Goal: Transaction & Acquisition: Purchase product/service

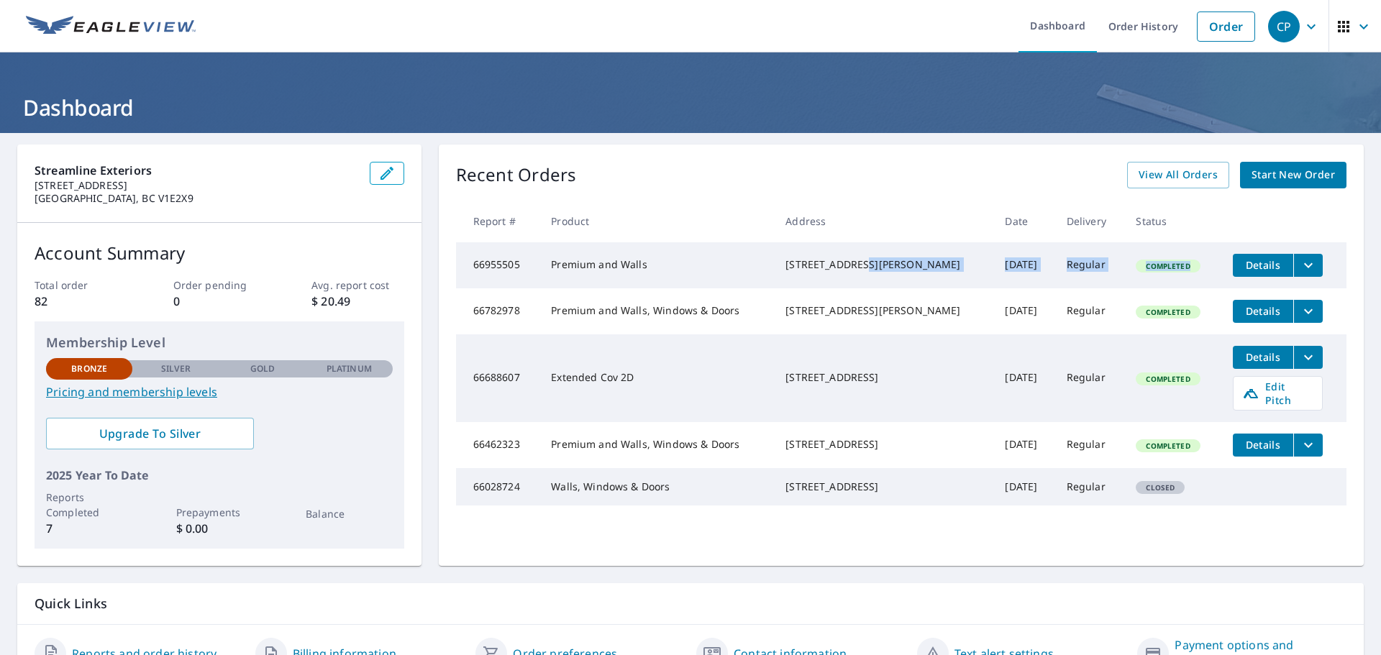
drag, startPoint x: 1052, startPoint y: 260, endPoint x: 1200, endPoint y: 256, distance: 148.2
click at [1236, 262] on tr "66955505 Premium and Walls [STREET_ADDRESS][PERSON_NAME] [DATE] Regular Complet…" at bounding box center [901, 265] width 890 height 46
click at [1094, 278] on td "Regular" at bounding box center [1090, 265] width 70 height 46
click at [1252, 276] on button "Details" at bounding box center [1263, 265] width 60 height 23
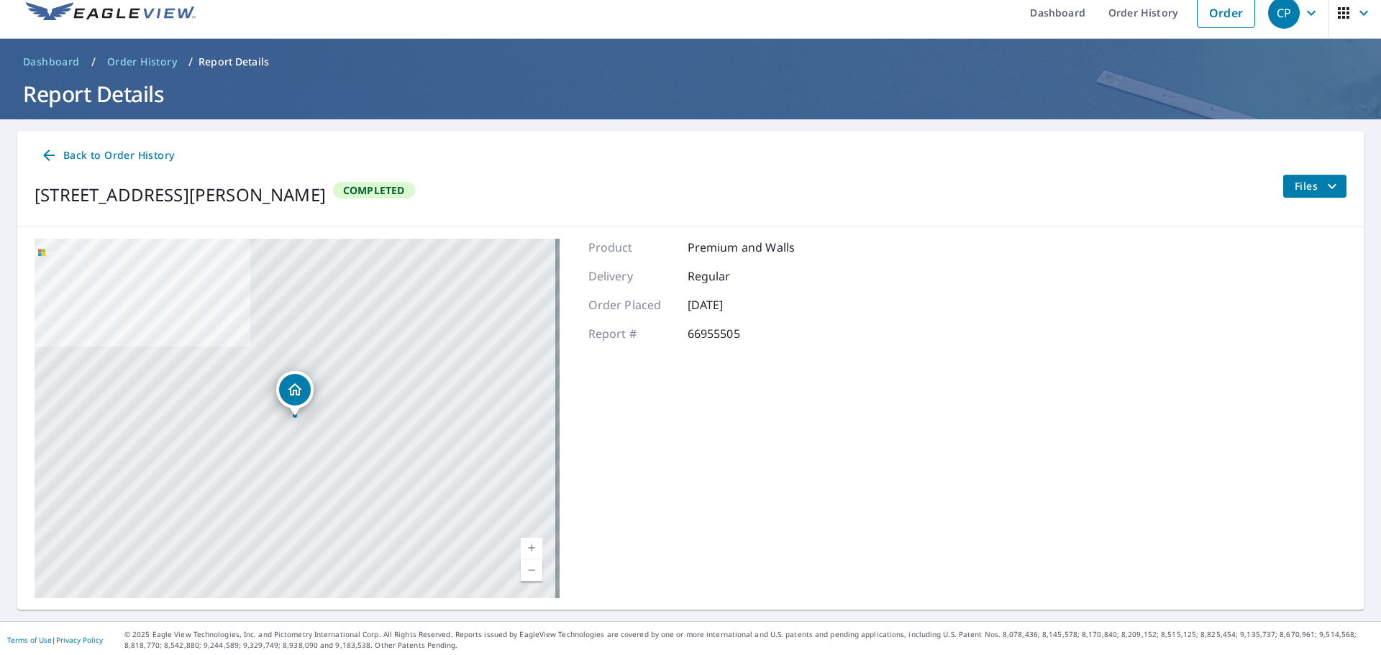
scroll to position [17, 0]
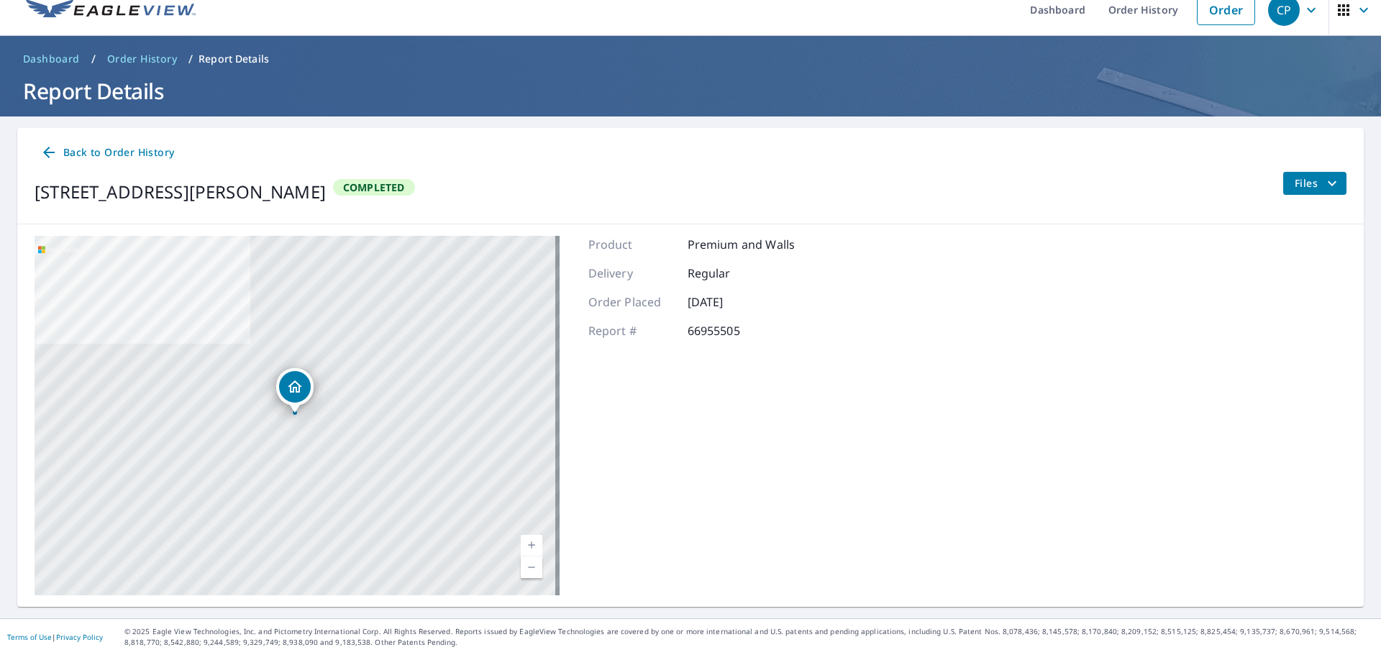
click at [1331, 181] on button "Files" at bounding box center [1314, 183] width 64 height 23
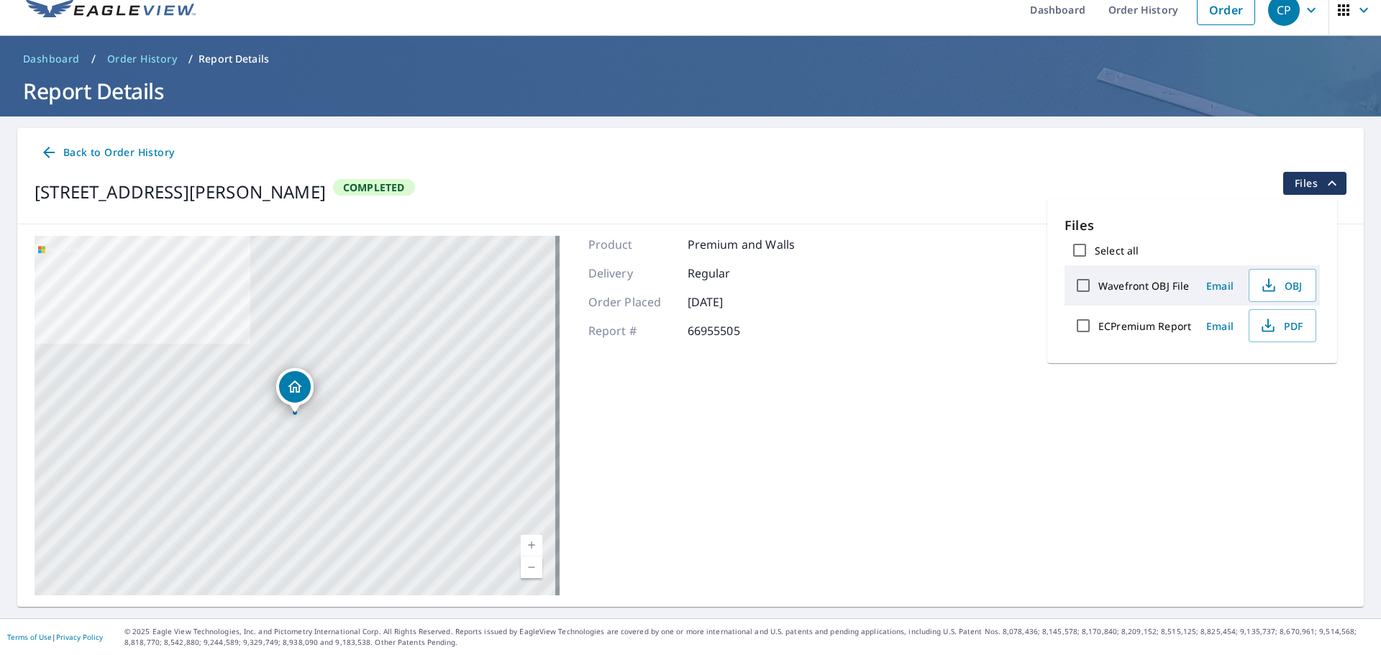
click at [1040, 130] on div "Back to Order History [STREET_ADDRESS][PERSON_NAME] Completed Files" at bounding box center [690, 176] width 1346 height 96
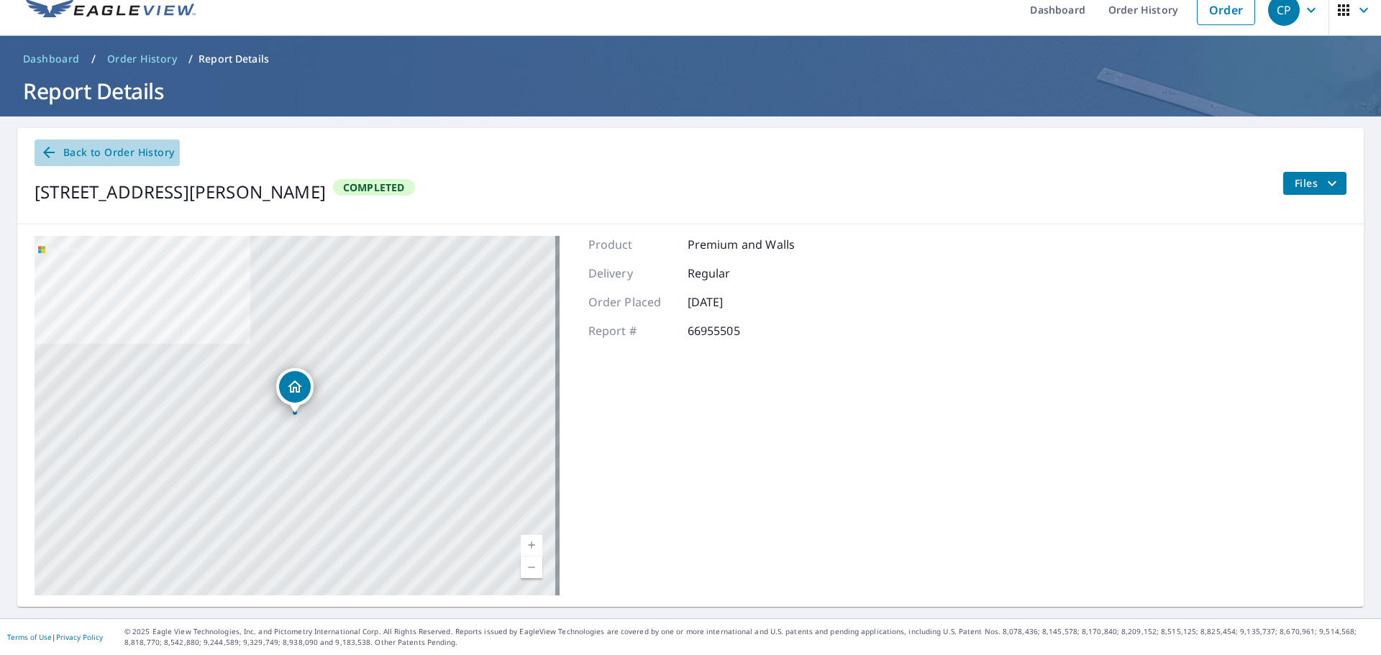
click at [100, 152] on span "Back to Order History" at bounding box center [107, 153] width 134 height 18
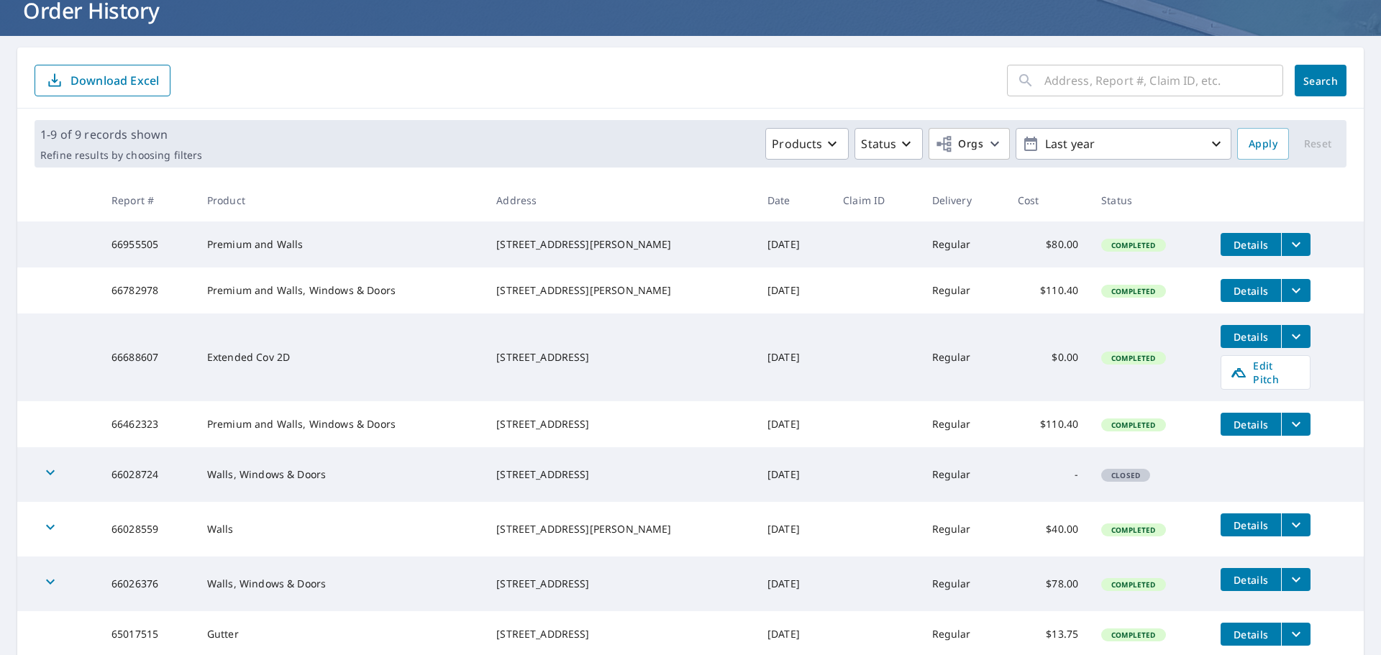
scroll to position [83, 0]
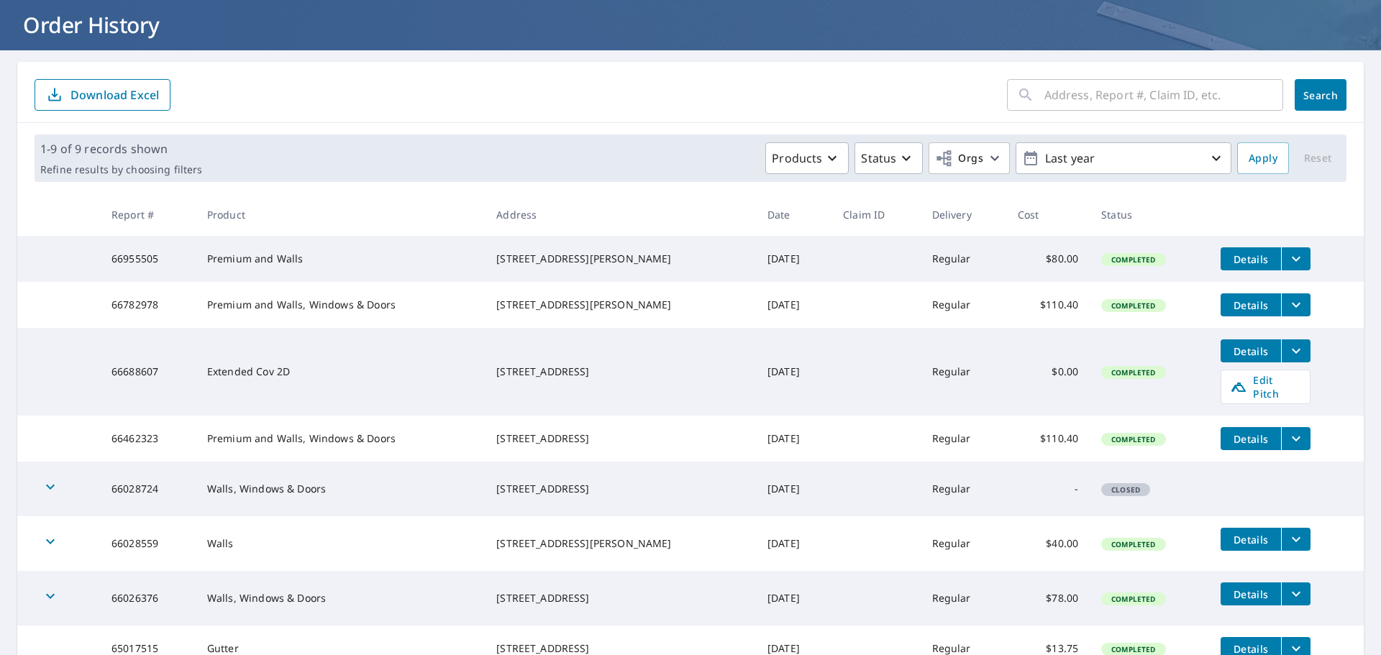
click at [1264, 256] on span "Details" at bounding box center [1250, 259] width 43 height 14
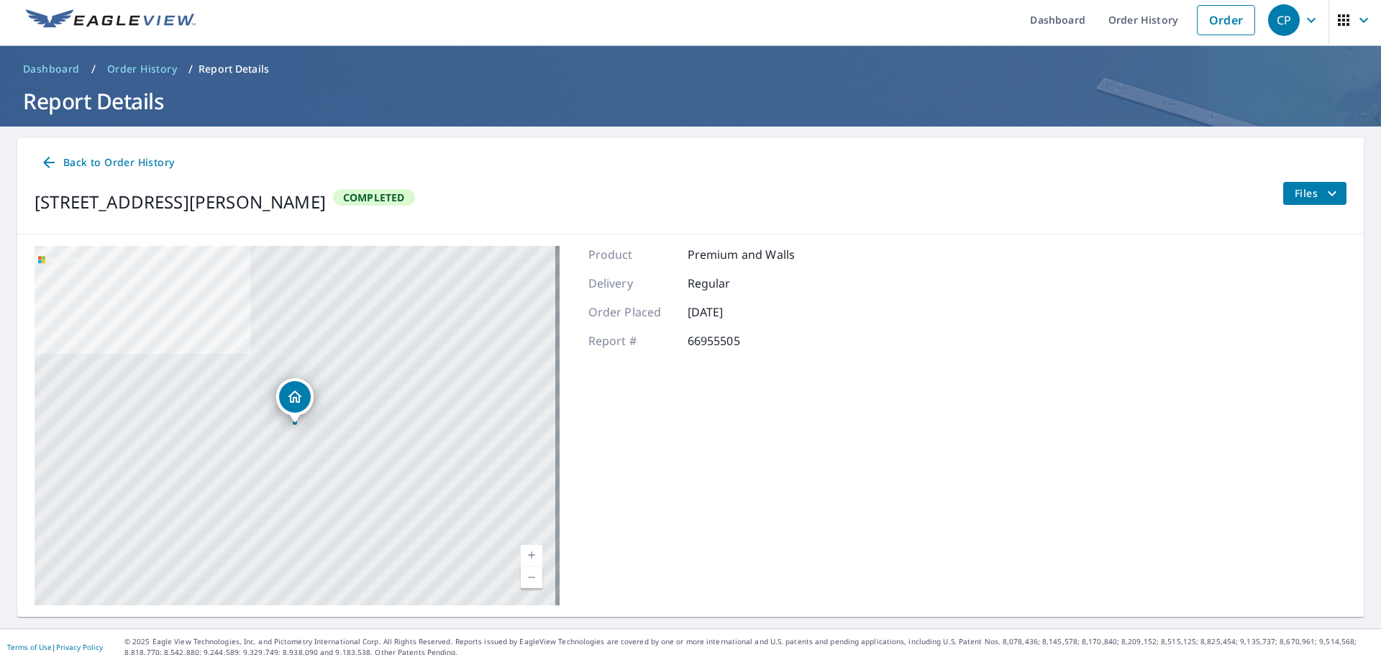
scroll to position [17, 0]
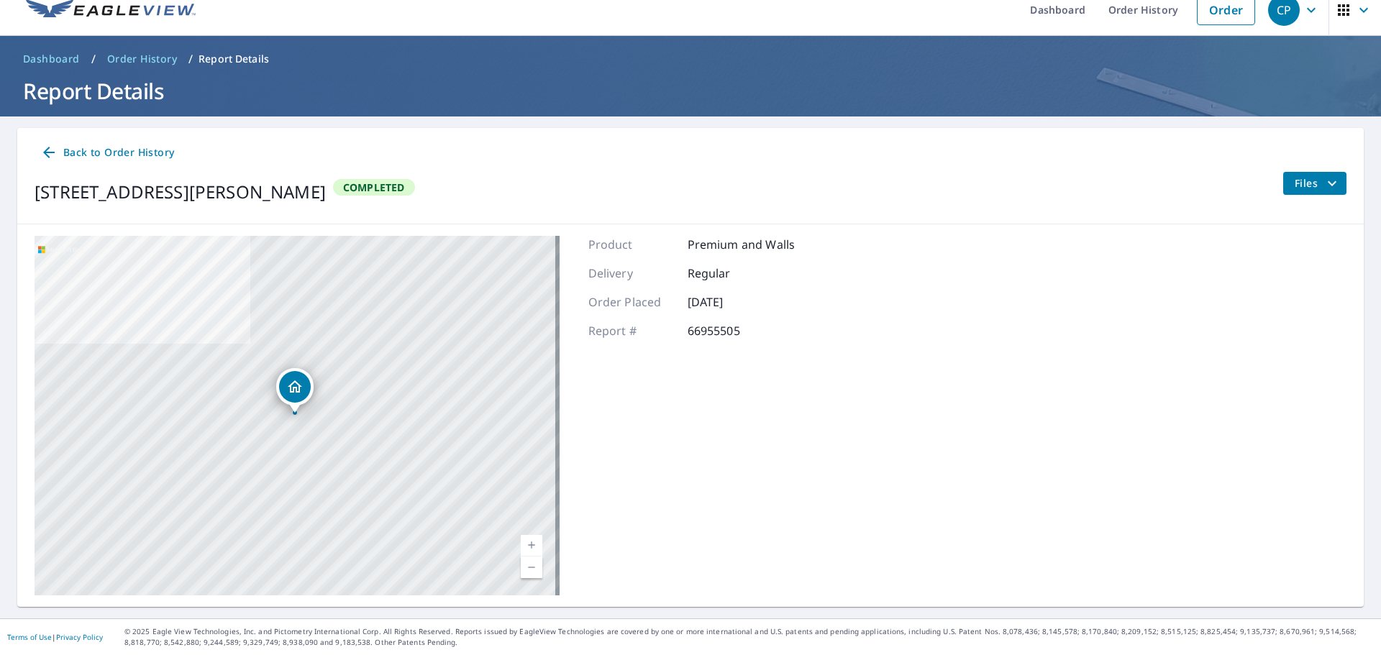
click at [136, 150] on span "Back to Order History" at bounding box center [107, 153] width 134 height 18
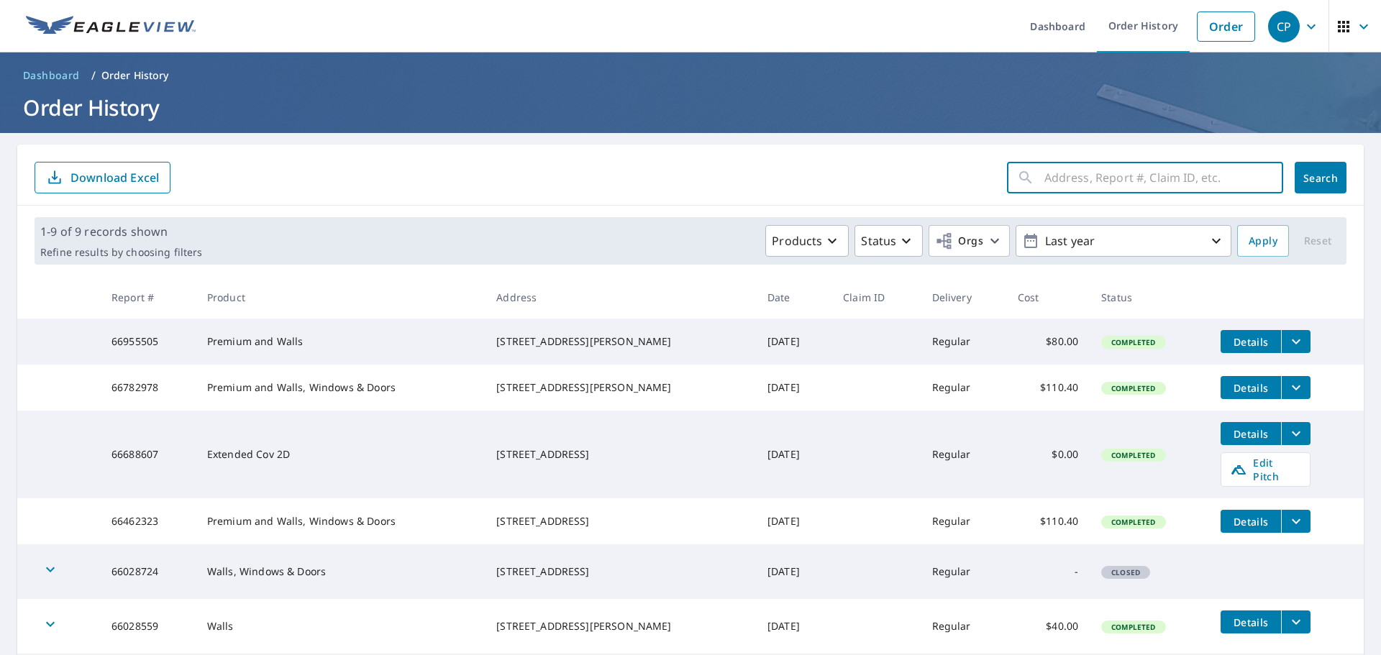
click at [1183, 191] on input "text" at bounding box center [1163, 178] width 239 height 40
click at [1138, 178] on input "text" at bounding box center [1163, 178] width 239 height 40
click at [1218, 29] on link "Order" at bounding box center [1226, 27] width 58 height 30
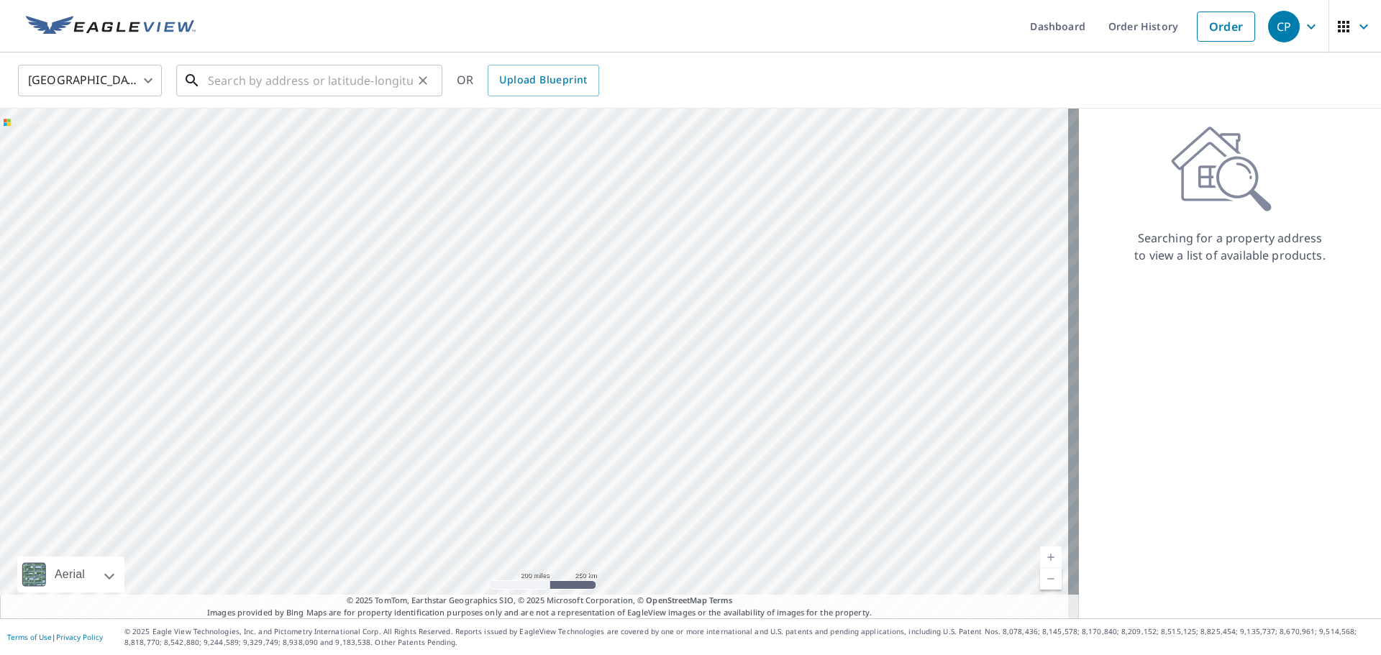
click at [333, 84] on input "text" at bounding box center [310, 80] width 205 height 40
click at [149, 82] on body "CP CP Dashboard Order History Order CP United States US ​ ​ OR Upload Blueprint…" at bounding box center [690, 327] width 1381 height 655
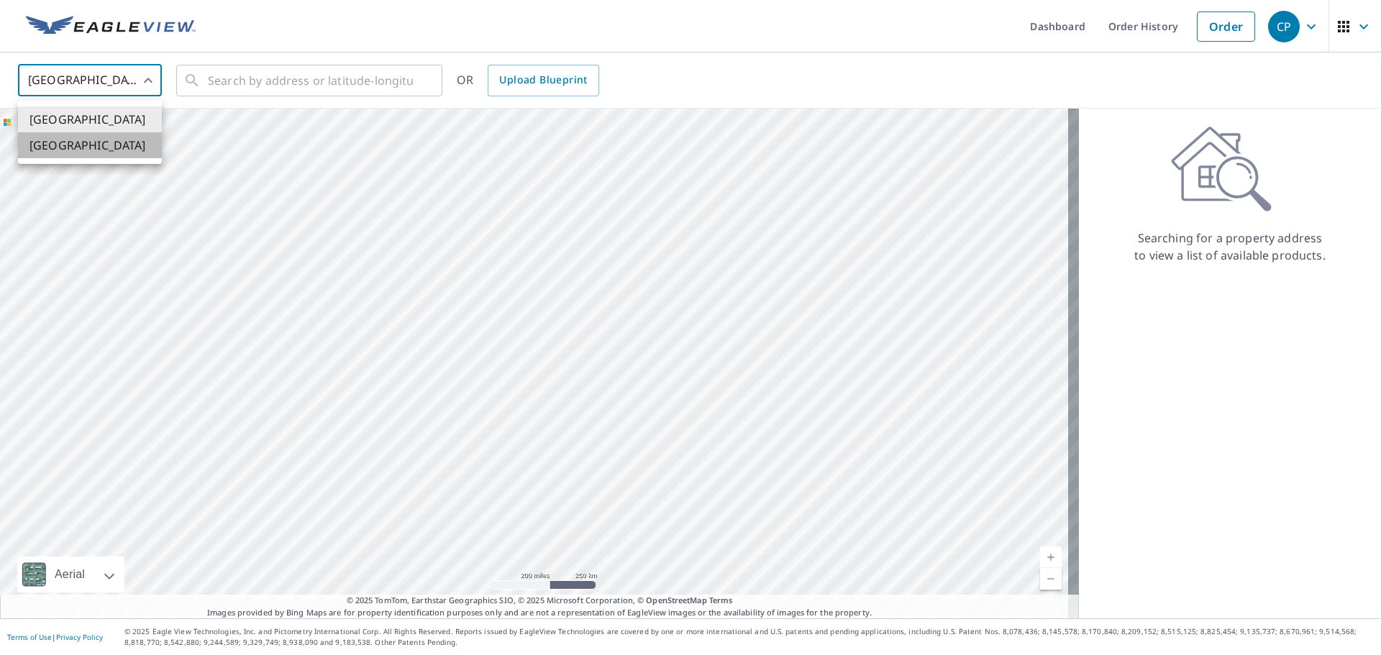
click at [114, 144] on li "[GEOGRAPHIC_DATA]" at bounding box center [90, 145] width 144 height 26
type input "CA"
drag, startPoint x: 296, startPoint y: 84, endPoint x: 368, endPoint y: 107, distance: 74.8
click at [306, 86] on input "text" at bounding box center [310, 80] width 205 height 40
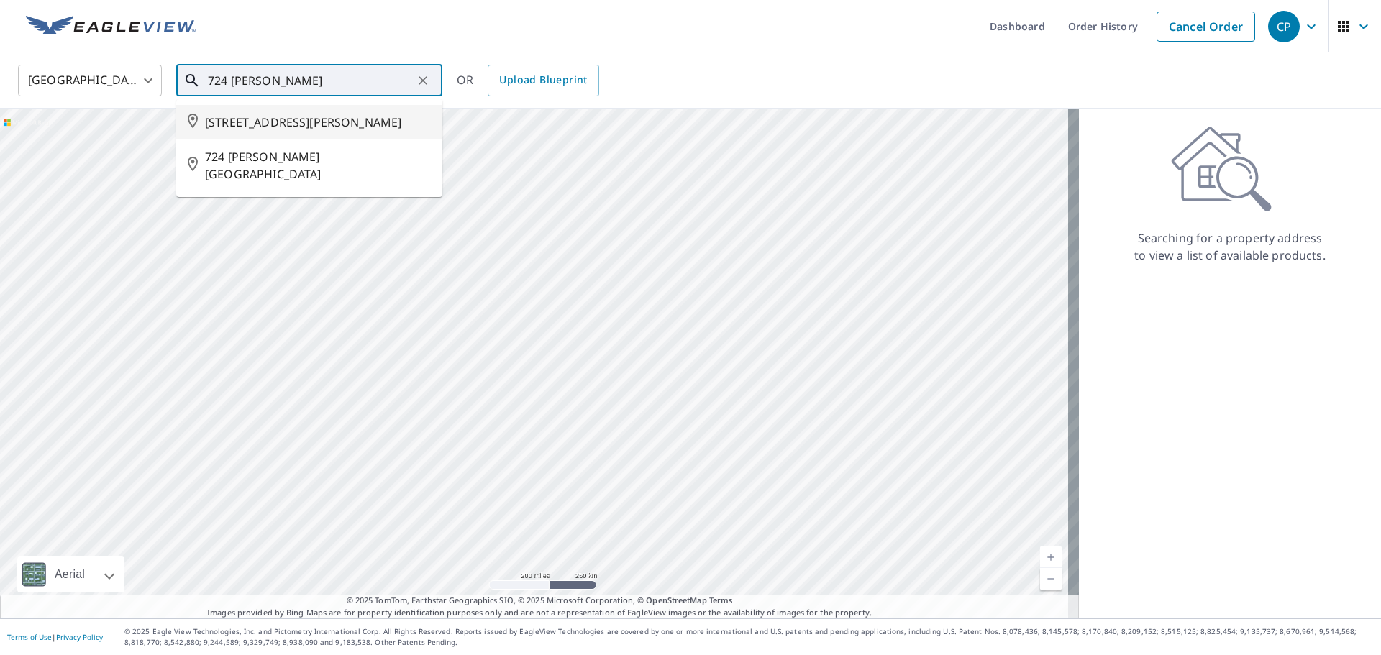
drag, startPoint x: 332, startPoint y: 125, endPoint x: 341, endPoint y: 129, distance: 10.3
click at [332, 125] on span "[STREET_ADDRESS][PERSON_NAME]" at bounding box center [318, 122] width 226 height 17
type input "[STREET_ADDRESS][PERSON_NAME]"
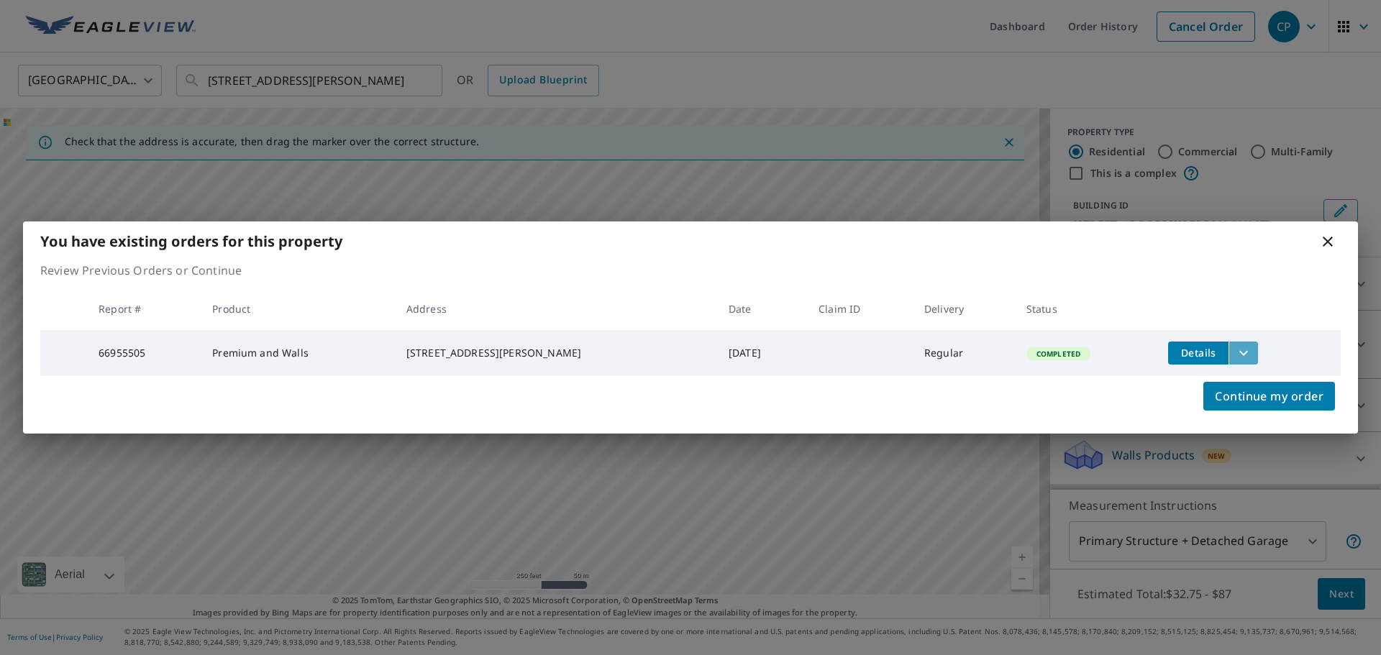
click at [1240, 353] on icon "filesDropdownBtn-66955505" at bounding box center [1243, 353] width 17 height 17
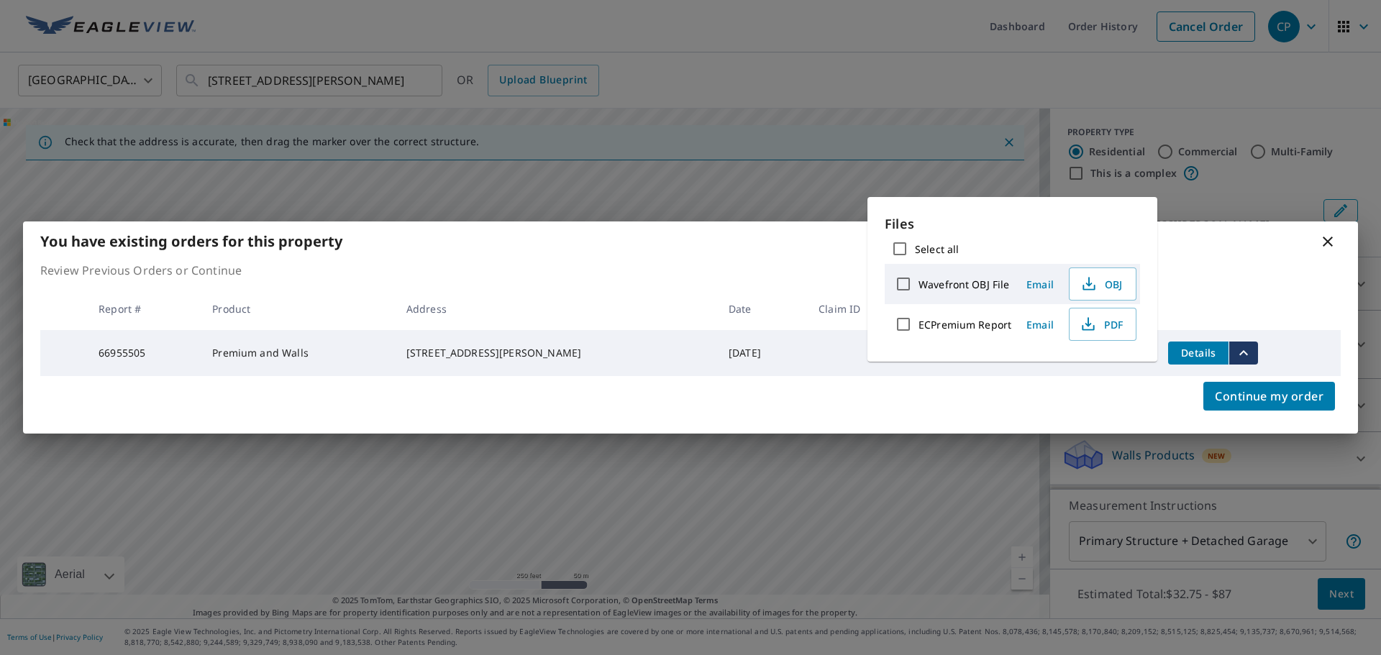
click at [1243, 353] on icon "filesDropdownBtn-66955505" at bounding box center [1243, 353] width 17 height 17
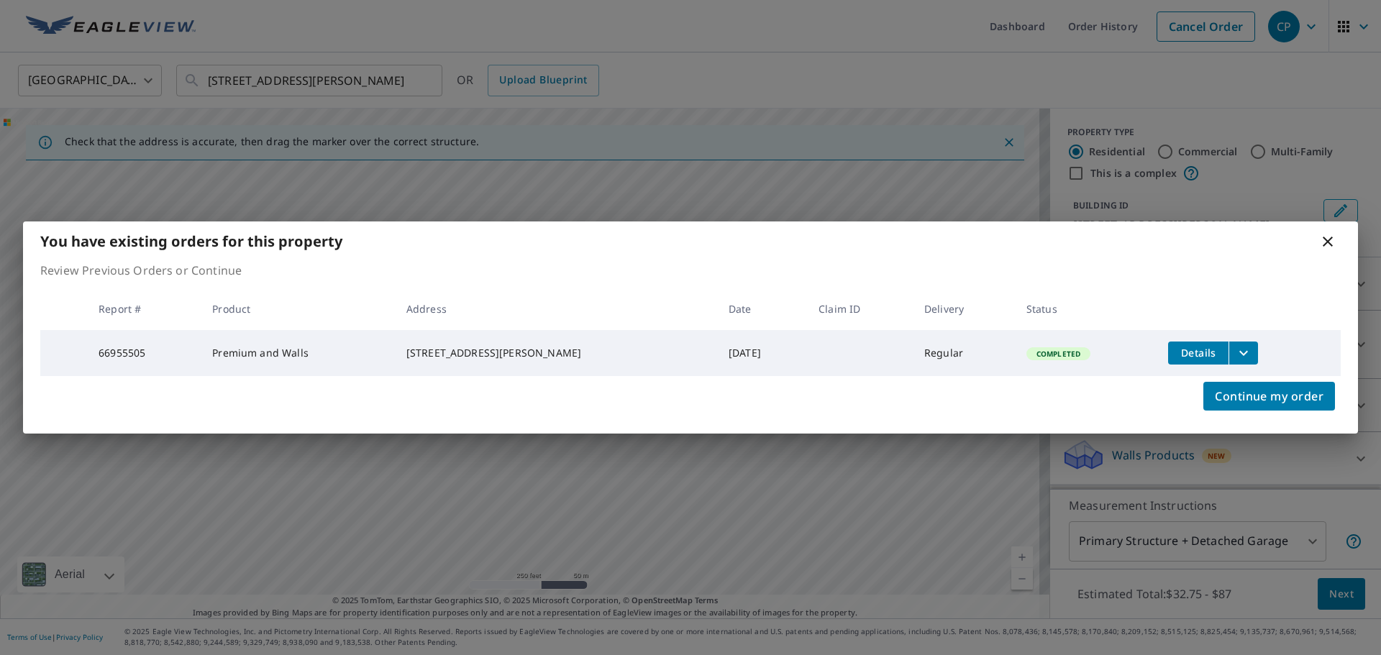
click at [1254, 288] on th at bounding box center [1249, 309] width 184 height 42
click at [1336, 242] on div "You have existing orders for this property" at bounding box center [690, 242] width 1335 height 40
click at [1328, 239] on icon at bounding box center [1328, 242] width 10 height 10
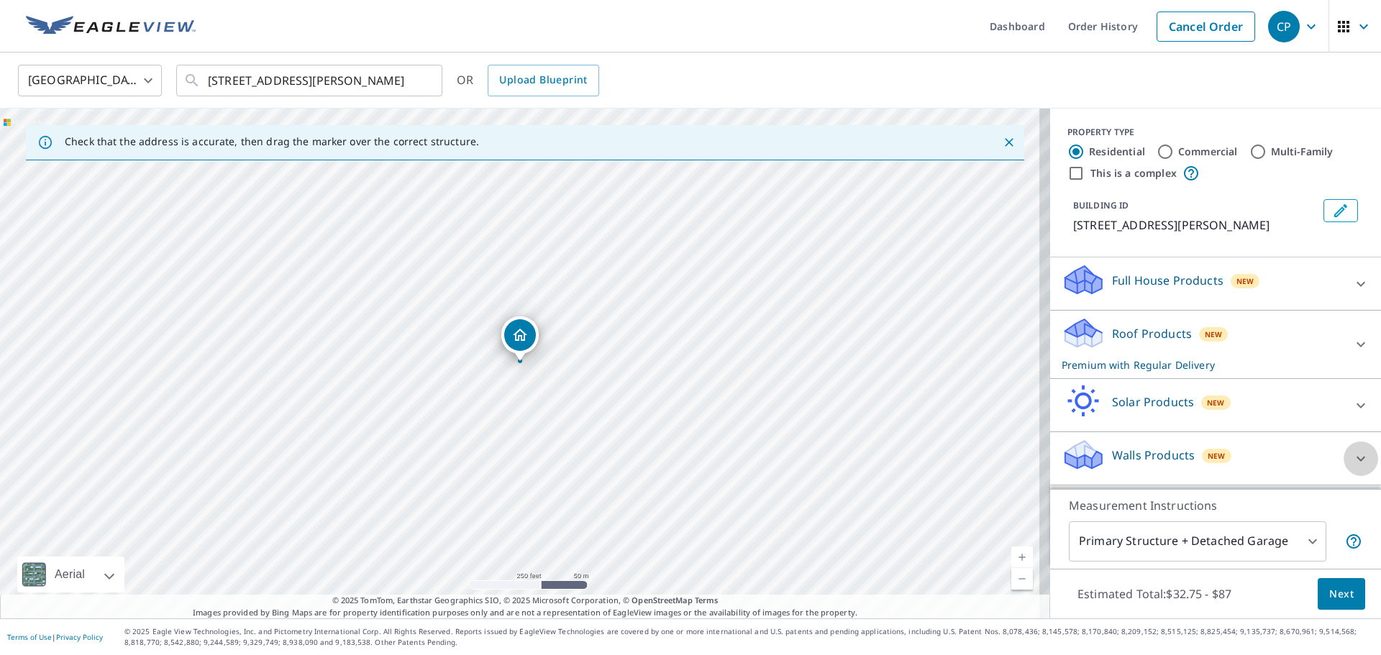
click at [1344, 462] on div at bounding box center [1361, 459] width 35 height 35
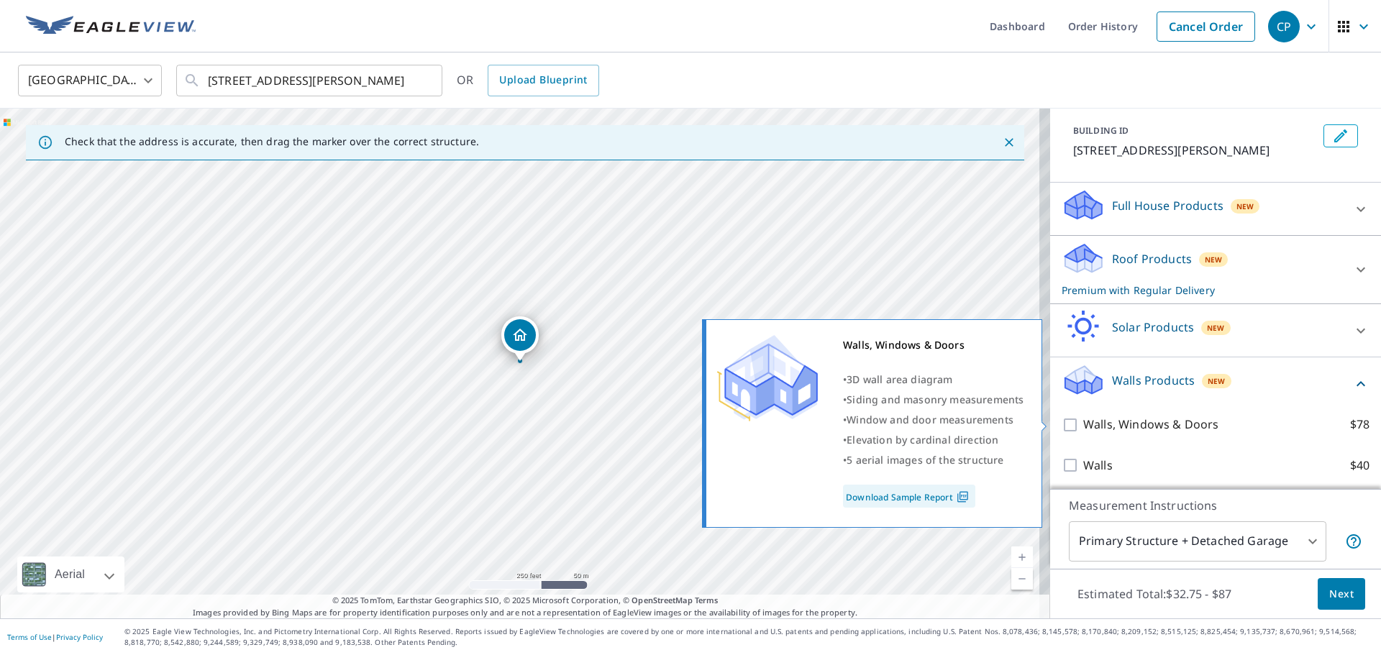
scroll to position [78, 0]
